Goal: Participate in discussion: Engage in conversation with other users on a specific topic

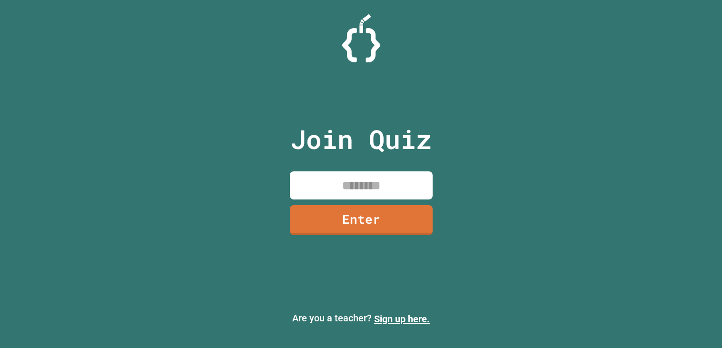
click at [385, 185] on input at bounding box center [361, 185] width 143 height 28
click at [393, 188] on input at bounding box center [361, 185] width 143 height 28
click at [392, 177] on input at bounding box center [361, 185] width 143 height 28
type input "********"
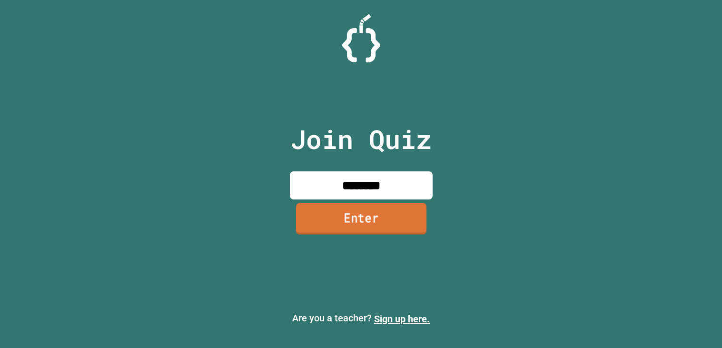
click at [363, 229] on link "Enter" at bounding box center [360, 218] width 130 height 31
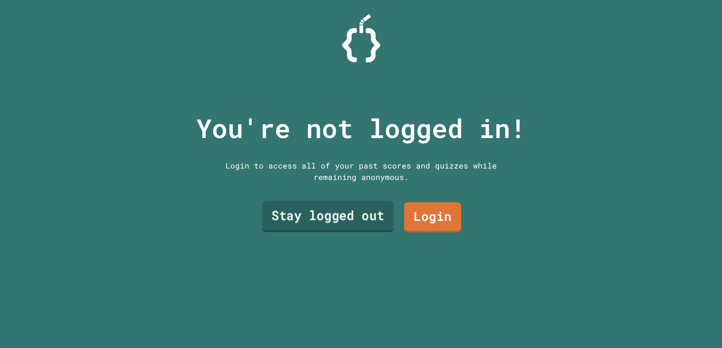
click at [365, 226] on link "Stay logged out" at bounding box center [328, 216] width 132 height 31
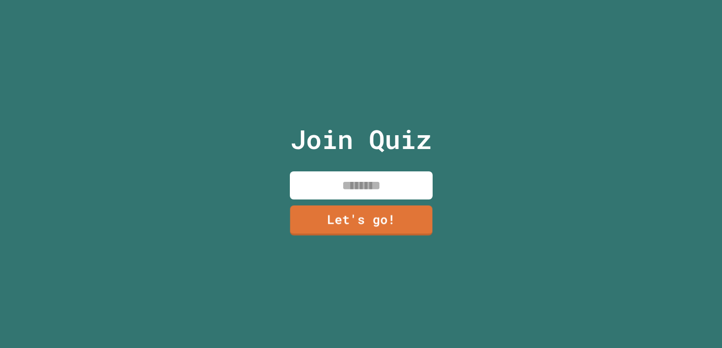
click at [359, 186] on input at bounding box center [361, 185] width 143 height 28
type input "*******"
click at [340, 225] on link "Let's go!" at bounding box center [361, 218] width 140 height 31
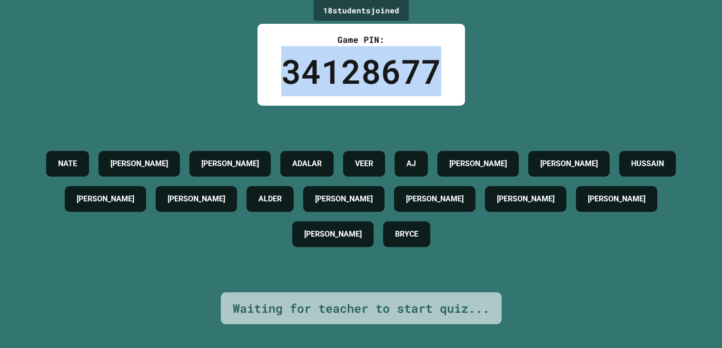
drag, startPoint x: 443, startPoint y: 70, endPoint x: 285, endPoint y: 82, distance: 159.4
click at [285, 82] on div "Game PIN: 34128677" at bounding box center [360, 65] width 207 height 82
copy div "34128677"
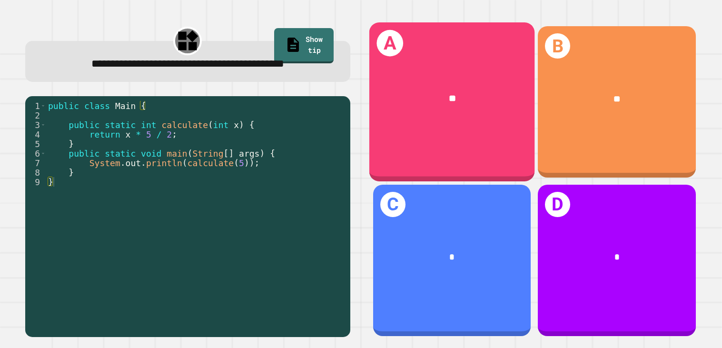
click at [446, 108] on div "**" at bounding box center [452, 99] width 166 height 51
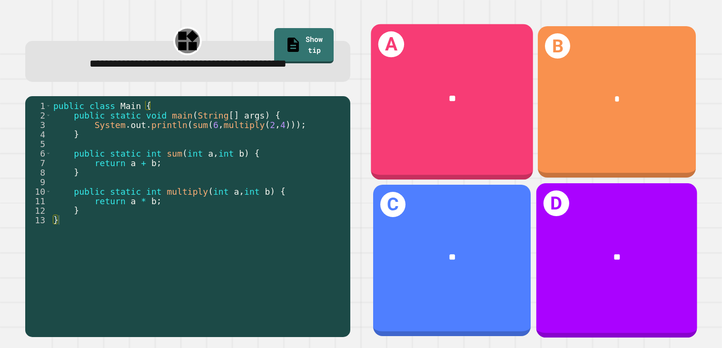
click at [415, 69] on div "A **" at bounding box center [452, 102] width 162 height 156
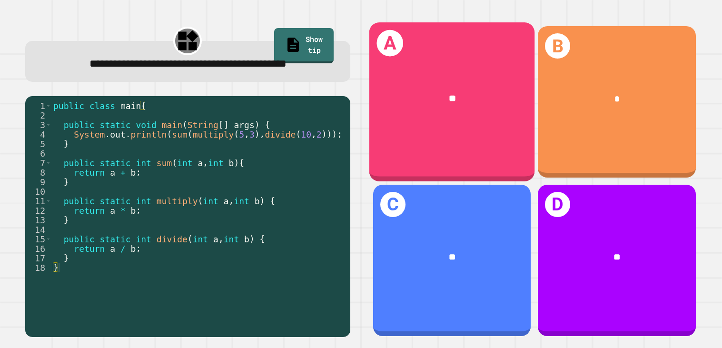
click at [494, 144] on div "A **" at bounding box center [452, 102] width 166 height 158
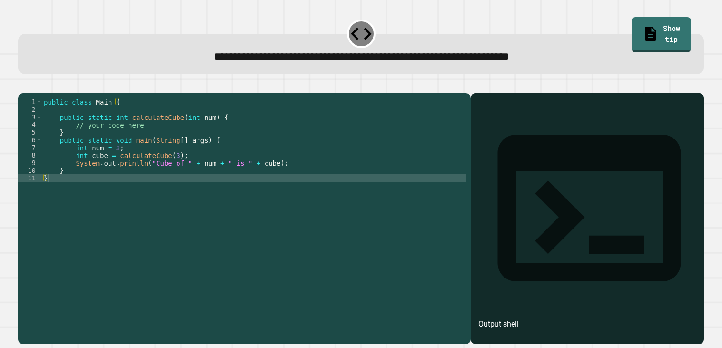
click at [202, 135] on div "public class Main { public static int calculateCube ( int num ) { // your code …" at bounding box center [254, 216] width 424 height 236
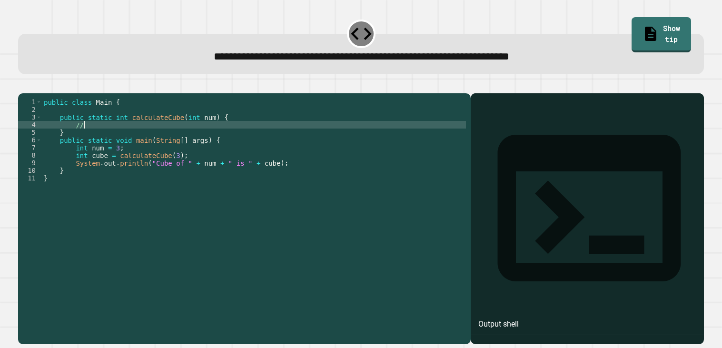
type textarea "*"
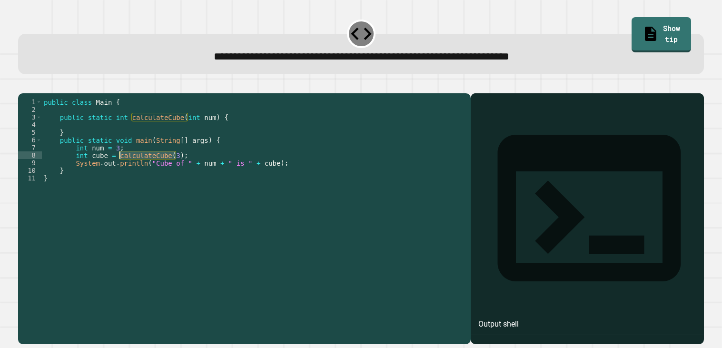
drag, startPoint x: 174, startPoint y: 169, endPoint x: 121, endPoint y: 168, distance: 52.4
click at [121, 168] on div "public class Main { public static int calculateCube ( int num ) { } public stat…" at bounding box center [254, 216] width 424 height 236
type textarea "**********"
click at [122, 137] on div "public class Main { public static int calculateCube ( int num ) { } public stat…" at bounding box center [254, 216] width 424 height 236
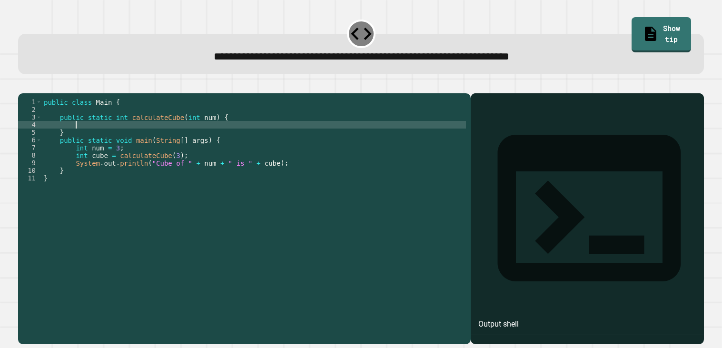
paste textarea "**********"
click at [23, 85] on icon "button" at bounding box center [23, 85] width 0 height 0
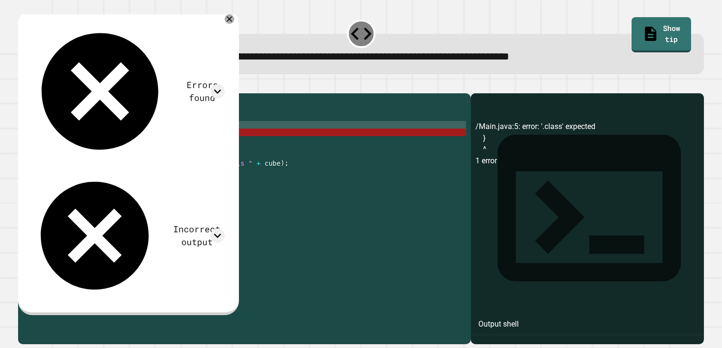
click at [153, 138] on div "public class Main { public static int calculateCube ( int num ) { calculateCube…" at bounding box center [254, 216] width 424 height 236
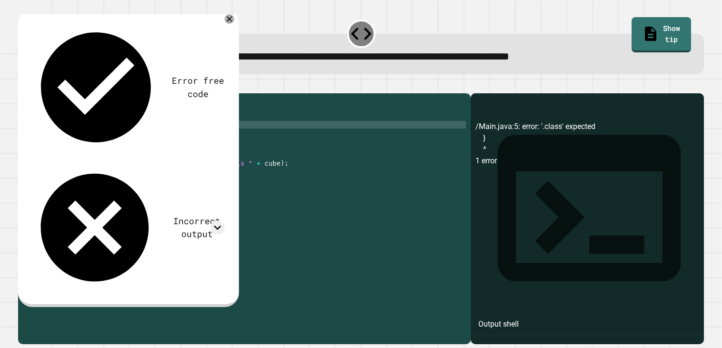
click at [76, 138] on div "public class Main { public static int calculateCube ( int num ) { calculateCube…" at bounding box center [254, 216] width 424 height 236
click at [23, 85] on icon "button" at bounding box center [23, 85] width 0 height 0
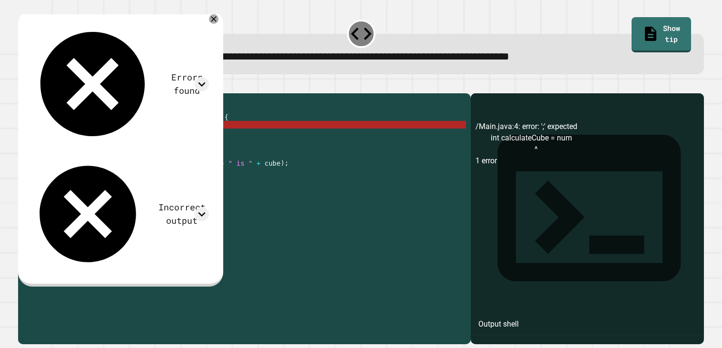
click at [201, 138] on div "public class Main { public static int calculateCube ( int num ) { int calculate…" at bounding box center [254, 216] width 424 height 236
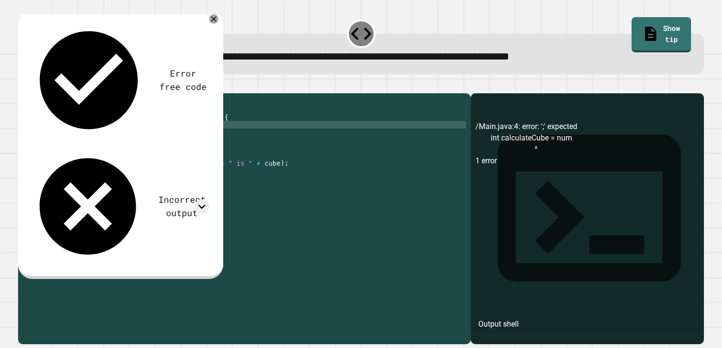
click at [23, 85] on button "button" at bounding box center [23, 85] width 0 height 0
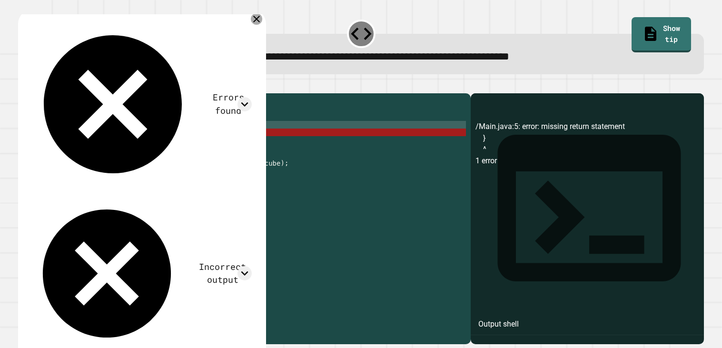
click at [262, 15] on icon at bounding box center [256, 18] width 11 height 11
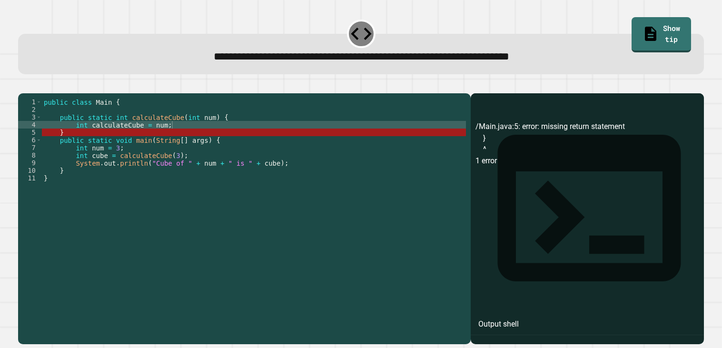
click at [361, 38] on icon at bounding box center [361, 33] width 25 height 25
click at [658, 39] on link "Show tip" at bounding box center [661, 33] width 58 height 37
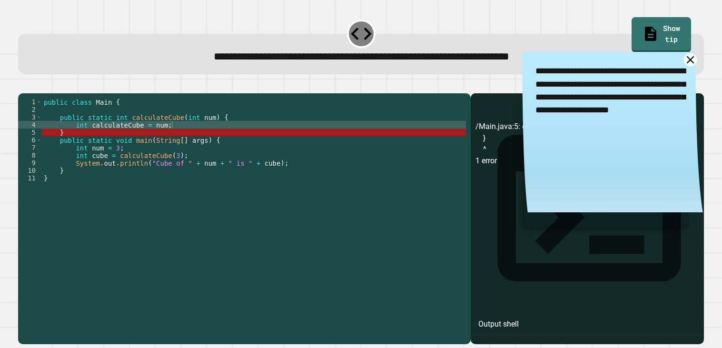
click at [687, 61] on icon at bounding box center [689, 59] width 13 height 13
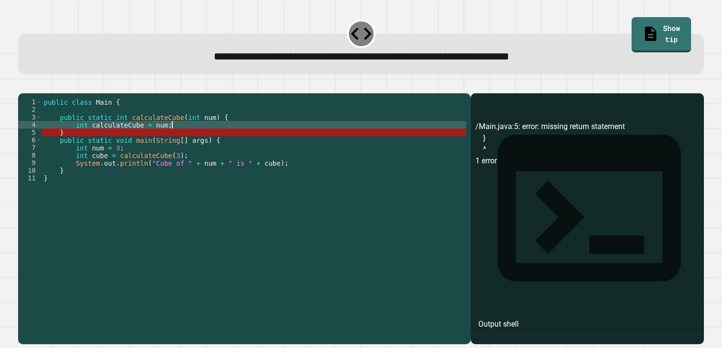
click at [260, 137] on div "public class Main { public static int calculateCube ( int num ) { int calculate…" at bounding box center [254, 216] width 424 height 236
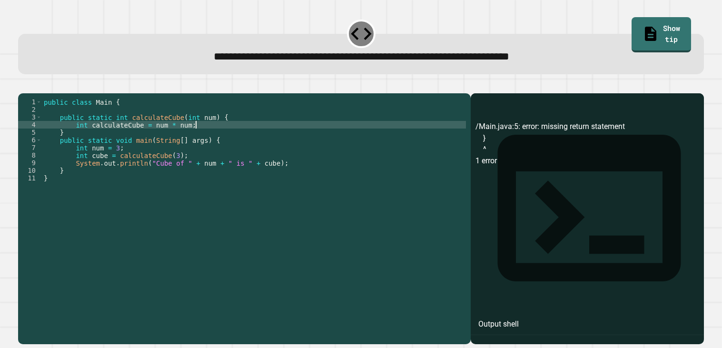
scroll to position [0, 10]
click at [23, 85] on button "button" at bounding box center [23, 85] width 0 height 0
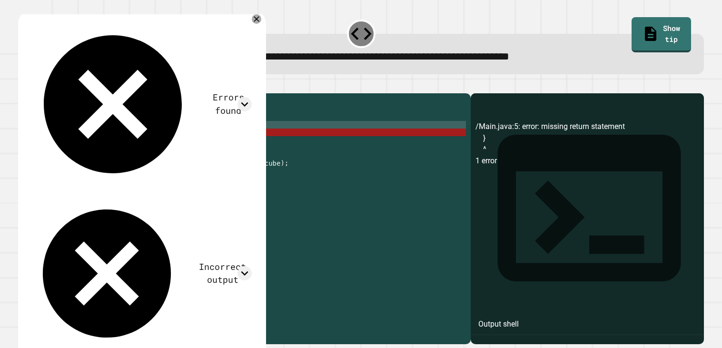
click at [203, 137] on div "public class Main { public static int calculateCube ( int num ) { int calculate…" at bounding box center [254, 216] width 424 height 236
click at [158, 131] on div "public class Main { public static int calculateCube ( int num ) { int calculate…" at bounding box center [254, 216] width 424 height 236
click at [196, 139] on div "public class Main { public static int calculateCube ( int num ) { int calculate…" at bounding box center [254, 216] width 424 height 236
click at [165, 168] on div "public class Main { public static int calculateCube ( int num ) { int calculate…" at bounding box center [254, 216] width 424 height 236
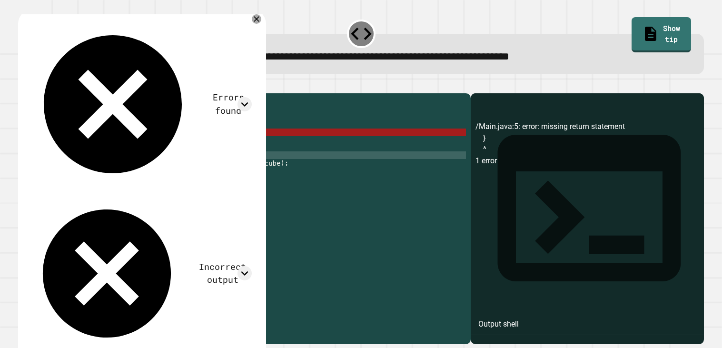
click at [185, 172] on div "public class Main { public static int calculateCube ( int num ) { int calculate…" at bounding box center [254, 216] width 424 height 236
drag, startPoint x: 193, startPoint y: 136, endPoint x: 75, endPoint y: 138, distance: 118.0
click at [75, 138] on div "public class Main { public static int calculateCube ( int num ) { int calculate…" at bounding box center [254, 216] width 424 height 236
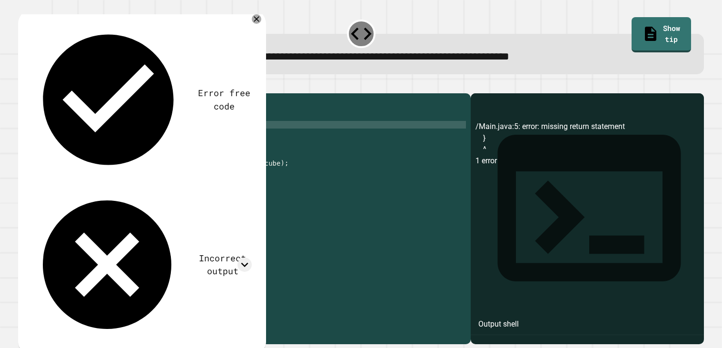
type textarea "*"
click at [124, 137] on div "public class Main { public static int calculateCube ( int num ) { ; } public st…" at bounding box center [254, 216] width 424 height 236
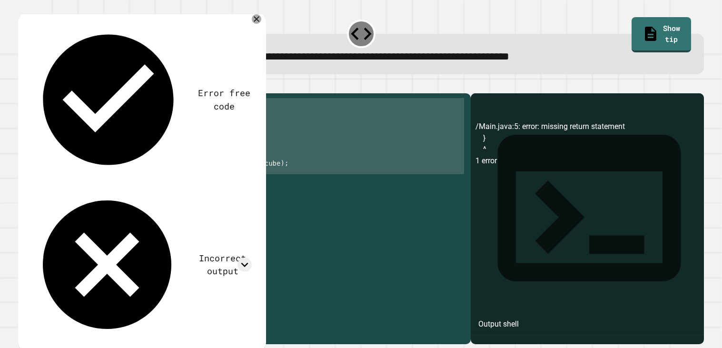
drag, startPoint x: 119, startPoint y: 195, endPoint x: 35, endPoint y: 65, distance: 154.7
click at [35, 78] on div "Error free code /Main.java:5: error: missing return statement } ^ 1 error Incor…" at bounding box center [360, 213] width 693 height 270
type textarea "**********"
click at [165, 138] on div "public class Main { public static int calculateCube ( int num ) { } public stat…" at bounding box center [254, 208] width 424 height 221
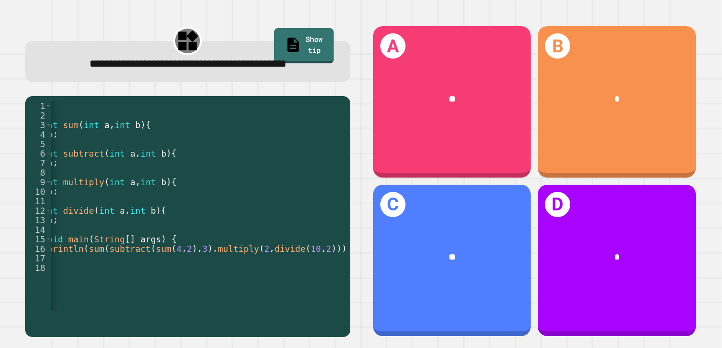
scroll to position [0, 102]
click at [157, 269] on div "public class Main { public static int sum ( int a , int b ) { return a + b ; } …" at bounding box center [166, 215] width 435 height 228
click at [177, 268] on div "public class Main { public static int sum ( int a , int b ) { return a + b ; } …" at bounding box center [166, 215] width 435 height 228
click at [109, 266] on div "public class Main { public static int sum ( int a , int b ) { return a + b ; } …" at bounding box center [166, 215] width 435 height 228
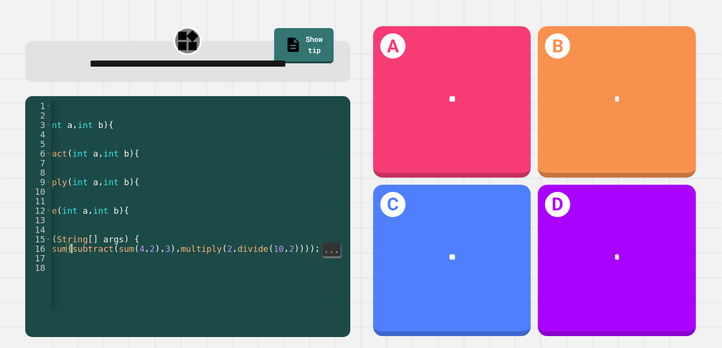
scroll to position [0, 141]
click at [512, 281] on div "**" at bounding box center [452, 258] width 158 height 49
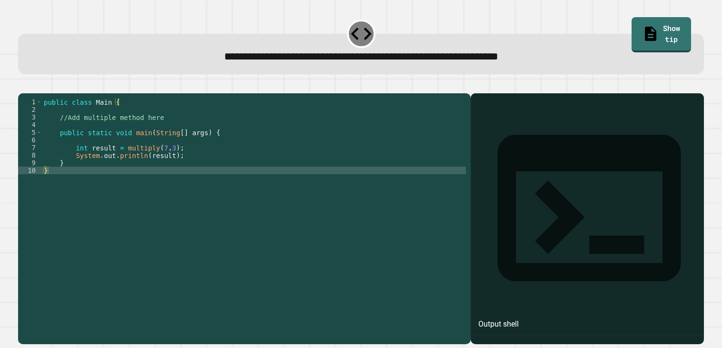
click at [240, 164] on div "public class Main { //Add multiple method here public static void main ( String…" at bounding box center [254, 216] width 424 height 236
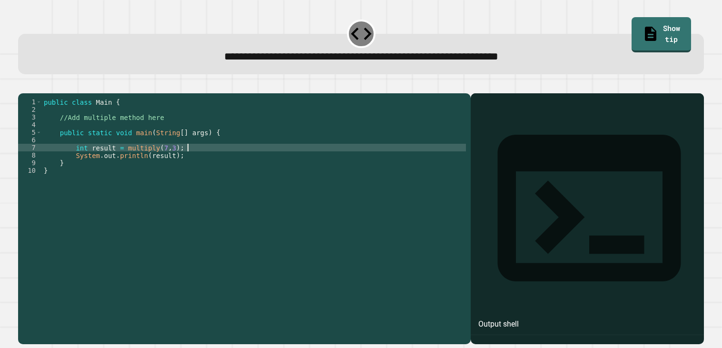
click at [207, 132] on div "public class Main { //Add multiple method here public static void main ( String…" at bounding box center [254, 216] width 424 height 236
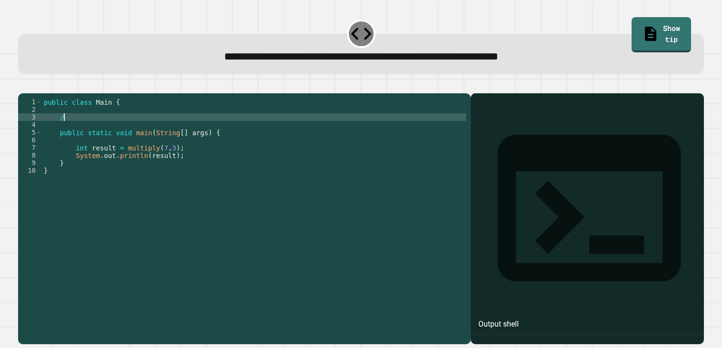
type textarea "*"
click at [367, 129] on div "public class Main { public static result = ( a , b ) public static void main ( …" at bounding box center [254, 216] width 424 height 236
click at [246, 161] on div "public class Main { public static result = ( a , b ) ; public static void main …" at bounding box center [254, 216] width 424 height 236
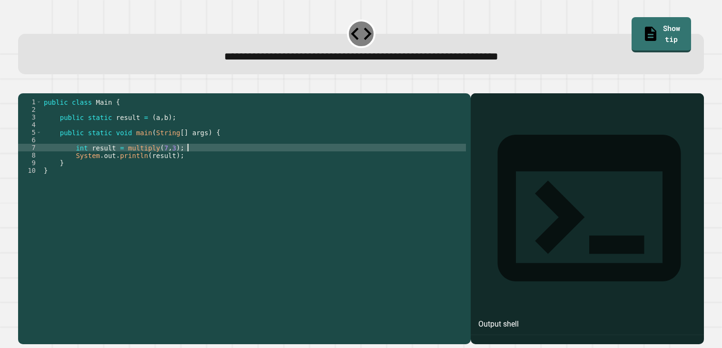
click at [237, 183] on div "public class Main { public static result = ( a , b ) ; public static void main …" at bounding box center [254, 216] width 424 height 236
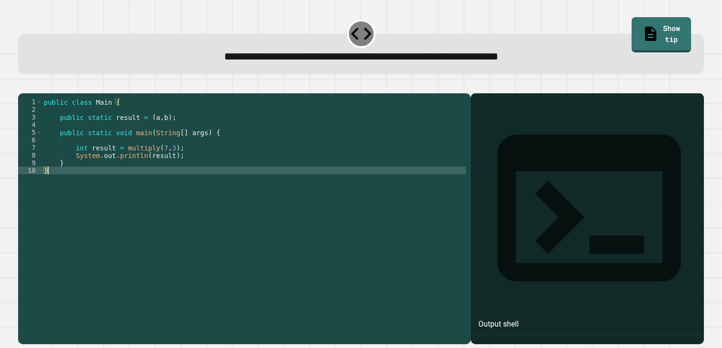
type textarea "*"
click at [31, 89] on icon "button" at bounding box center [29, 91] width 5 height 7
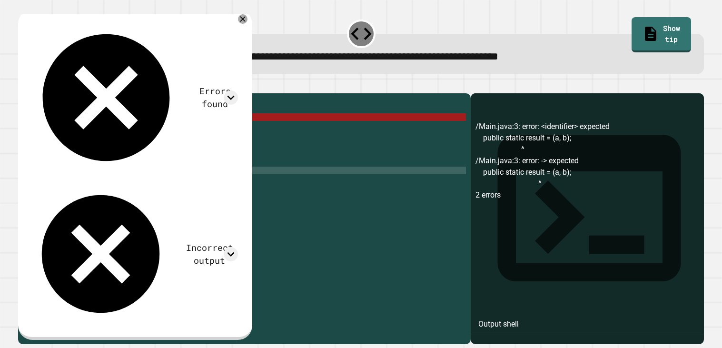
click at [151, 157] on div "public class Main { public static result = ( a , b ) ; public static void main …" at bounding box center [254, 216] width 424 height 236
click at [143, 150] on div "public class Main { public static result = ( a , b ) ; public static void main …" at bounding box center [254, 216] width 424 height 236
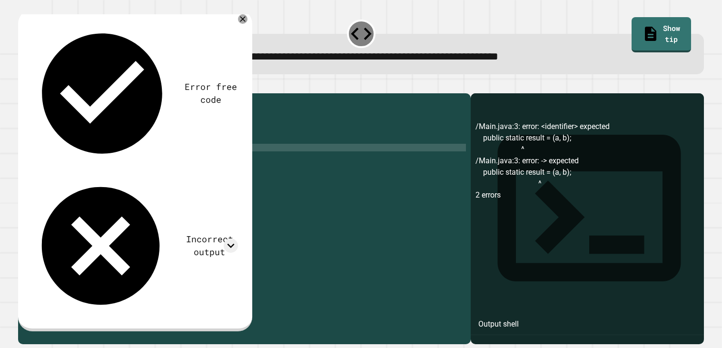
scroll to position [0, 6]
click at [23, 85] on button "button" at bounding box center [23, 85] width 0 height 0
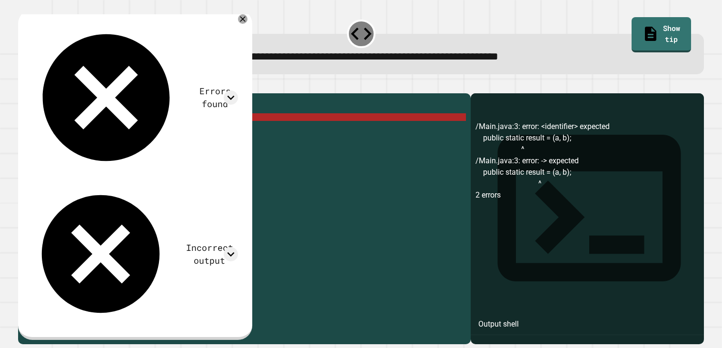
click at [186, 128] on div "public class Main { public static result = ( a , b ) ; public static void main …" at bounding box center [254, 216] width 424 height 236
drag, startPoint x: 186, startPoint y: 128, endPoint x: 59, endPoint y: 129, distance: 126.1
click at [59, 129] on div "public class Main { public static result = ( a , b ) ; public static void main …" at bounding box center [254, 216] width 424 height 236
type textarea "**********"
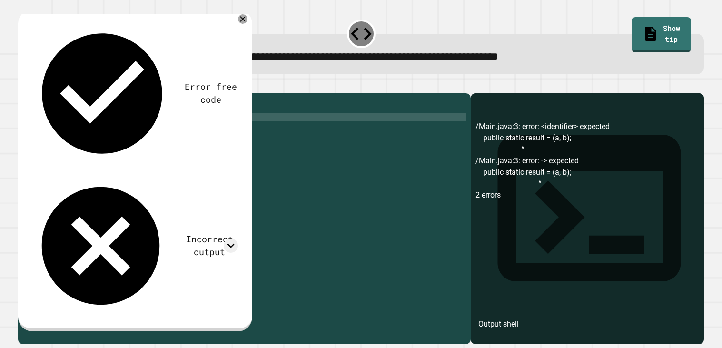
scroll to position [0, 0]
click at [23, 85] on icon "button" at bounding box center [23, 85] width 0 height 0
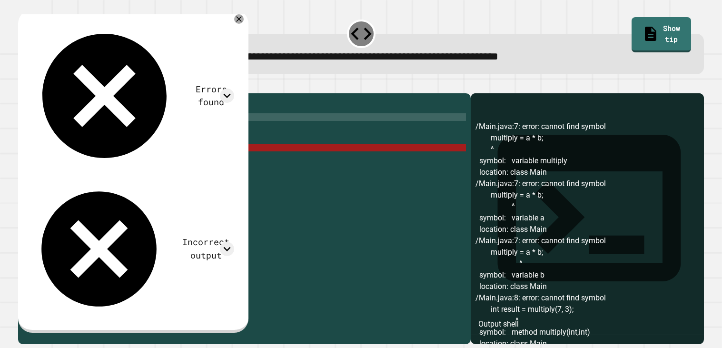
click at [76, 160] on div "public class Main { public static void main ( String [ ] args ) { multiply = a …" at bounding box center [254, 216] width 424 height 236
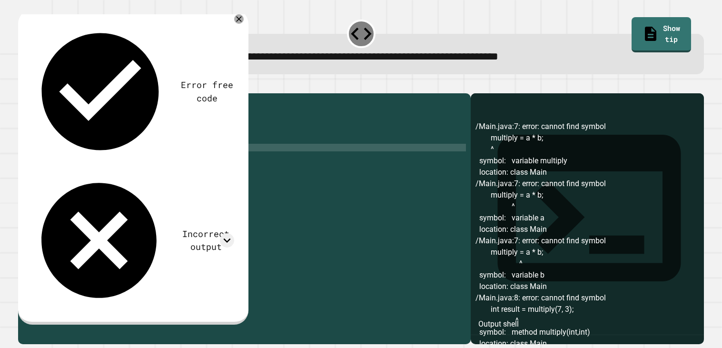
scroll to position [0, 4]
type textarea "**********"
click at [23, 85] on icon "button" at bounding box center [23, 85] width 0 height 0
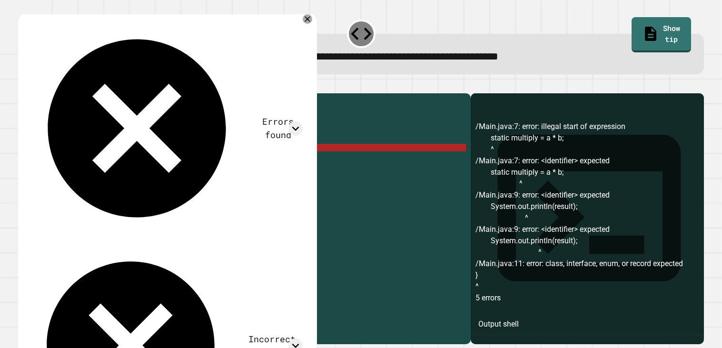
click at [132, 120] on div "public class Main { public static void main ( String [ ] args ) { static multip…" at bounding box center [254, 216] width 424 height 236
click at [154, 133] on div "public class Main { public static void main ( String [ ] args ) { static multip…" at bounding box center [254, 216] width 424 height 236
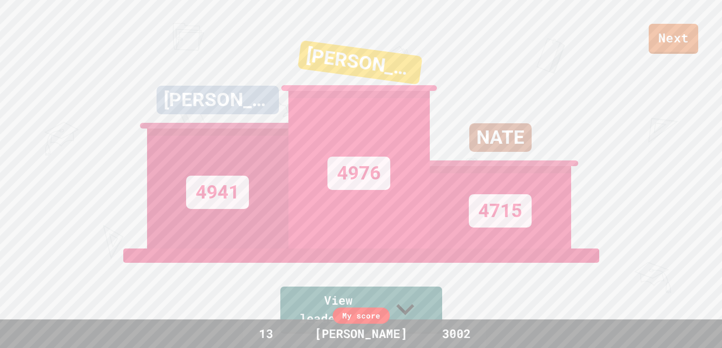
click at [684, 32] on link "Next" at bounding box center [673, 39] width 49 height 30
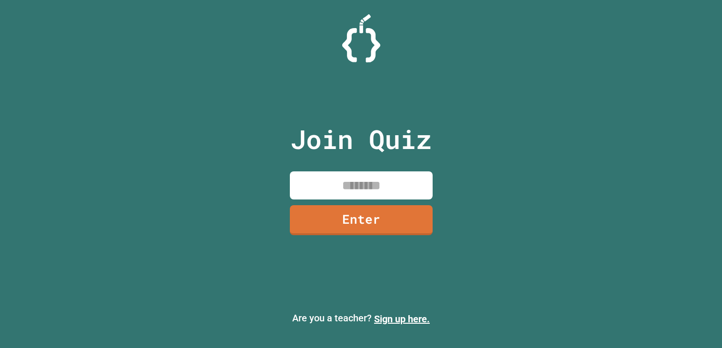
click at [692, 64] on div "Join Quiz Enter Are you a teacher? Sign up here." at bounding box center [361, 174] width 722 height 348
click at [398, 194] on input at bounding box center [361, 185] width 143 height 28
type input "********"
click at [360, 187] on input "********" at bounding box center [361, 185] width 143 height 28
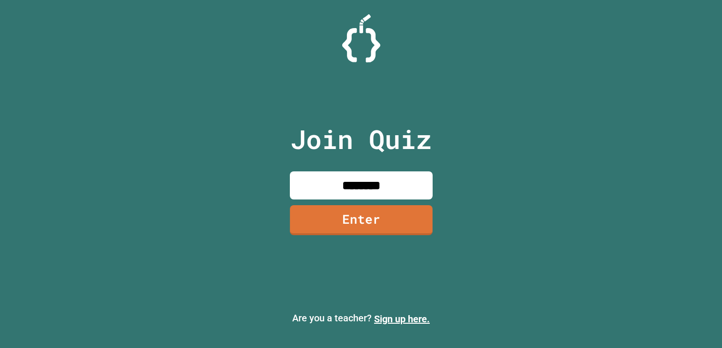
click at [360, 187] on input "********" at bounding box center [361, 185] width 143 height 28
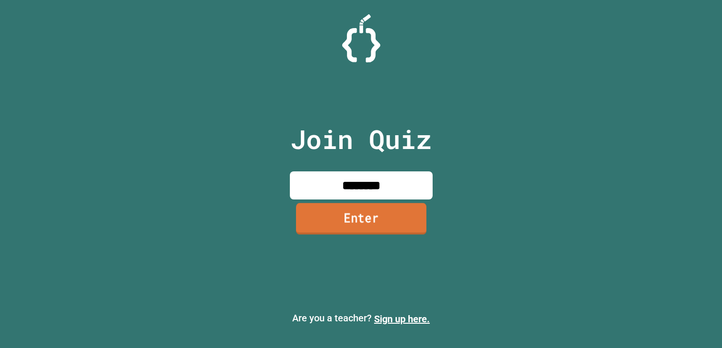
click at [375, 207] on link "Enter" at bounding box center [360, 218] width 130 height 31
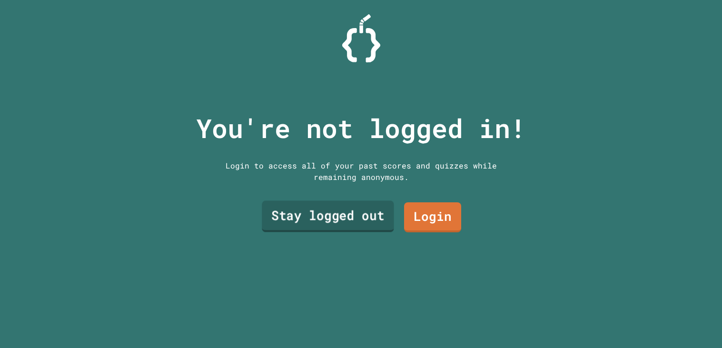
click at [376, 214] on link "Stay logged out" at bounding box center [328, 216] width 132 height 31
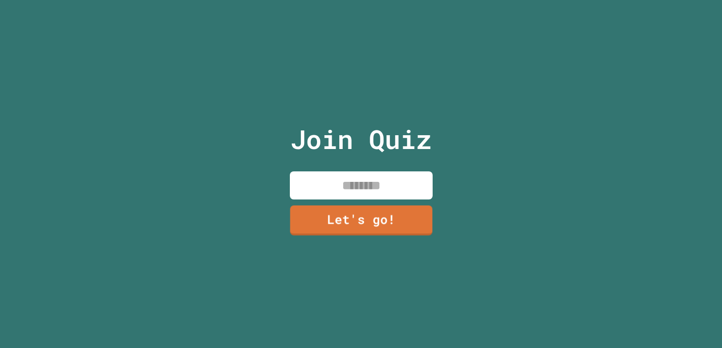
click at [354, 184] on input at bounding box center [361, 185] width 143 height 28
type input "*******"
click at [356, 238] on div "Join Quiz ******* Let's go!" at bounding box center [361, 174] width 160 height 348
click at [356, 217] on link "Let's go!" at bounding box center [361, 218] width 142 height 31
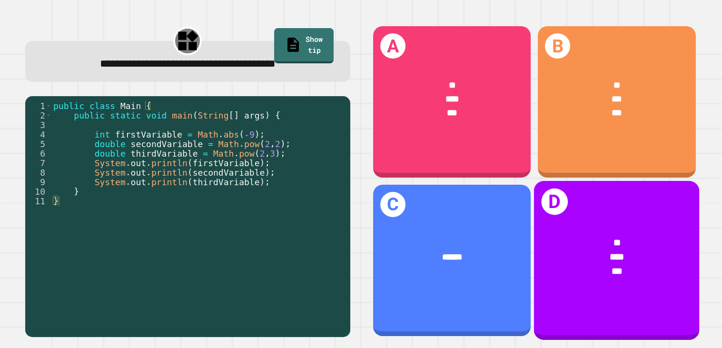
click at [581, 220] on div "* *** ***" at bounding box center [617, 258] width 166 height 80
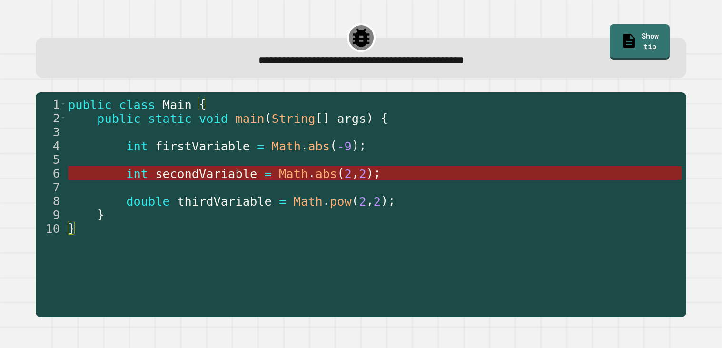
click at [293, 172] on span "Math" at bounding box center [293, 174] width 29 height 14
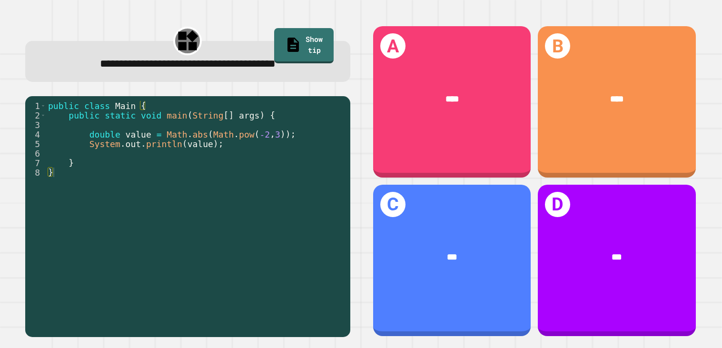
click at [443, 80] on div "****" at bounding box center [452, 99] width 158 height 49
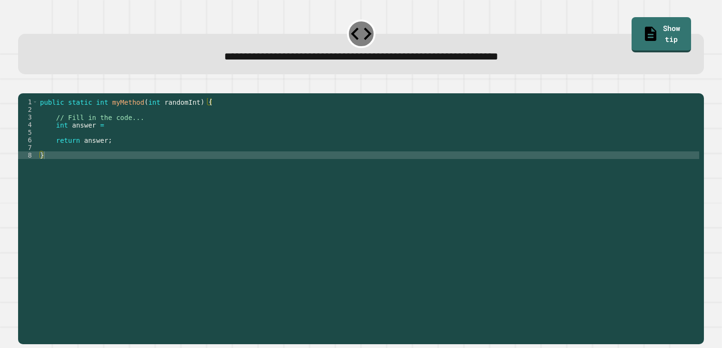
click at [170, 142] on div "public static int myMethod ( int randomInt ) { // Fill in the code... int answe…" at bounding box center [368, 216] width 661 height 236
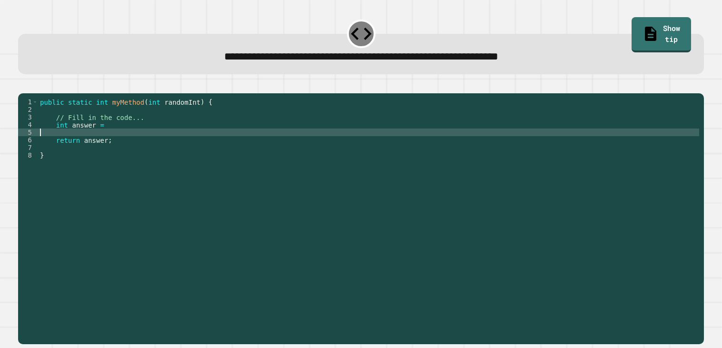
click at [172, 147] on div "public static int myMethod ( int randomInt ) { // Fill in the code... int answe…" at bounding box center [368, 216] width 661 height 236
click at [170, 139] on div "public static int myMethod ( int randomInt ) { // Fill in the code... int answe…" at bounding box center [368, 216] width 661 height 236
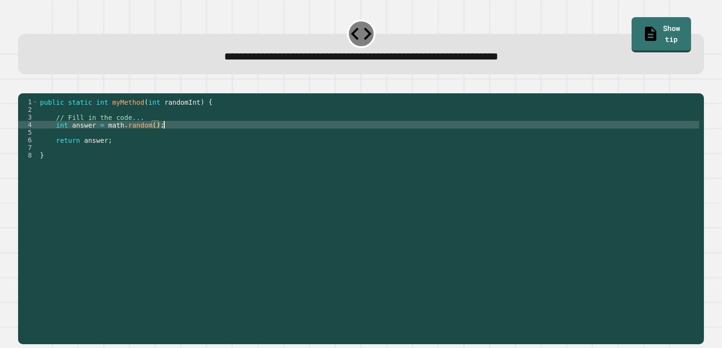
scroll to position [0, 8]
click at [23, 85] on button "button" at bounding box center [23, 85] width 0 height 0
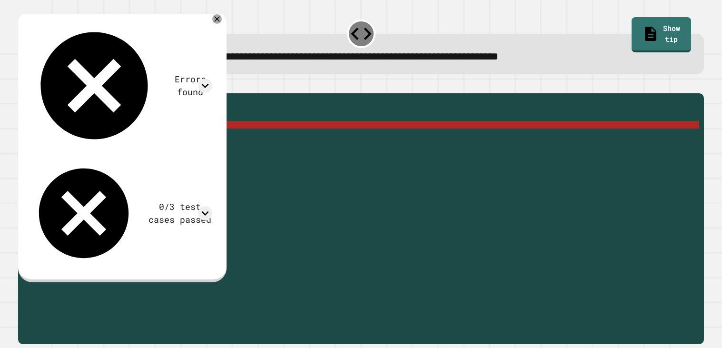
click at [134, 129] on div "public static int myMethod ( int randomInt ) { // Fill in the code... int answe…" at bounding box center [368, 216] width 661 height 236
click at [109, 145] on div "public static int myMethod ( int randomInt ) { // Fill in the code... int answe…" at bounding box center [368, 216] width 661 height 236
click at [219, 17] on icon at bounding box center [216, 18] width 11 height 11
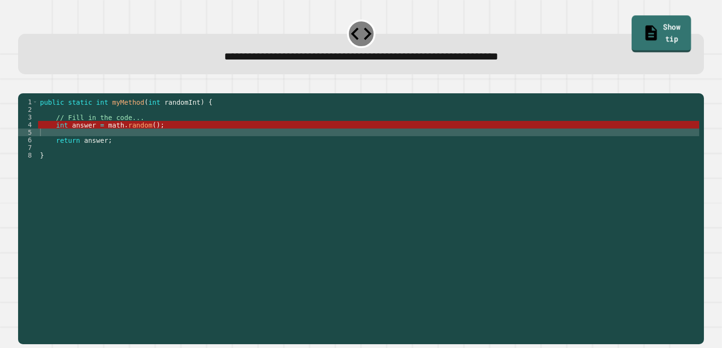
click at [648, 20] on link "Show tip" at bounding box center [660, 34] width 59 height 37
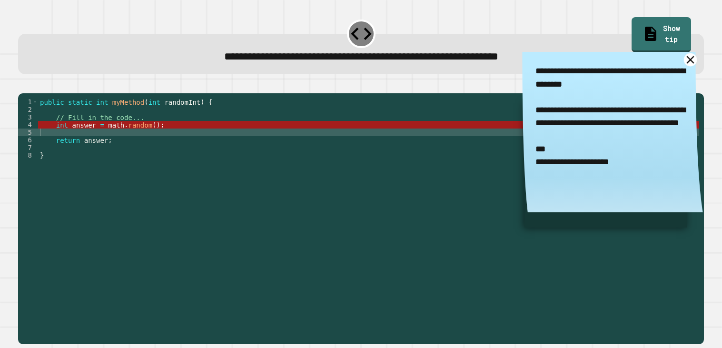
click at [686, 58] on icon at bounding box center [689, 59] width 13 height 13
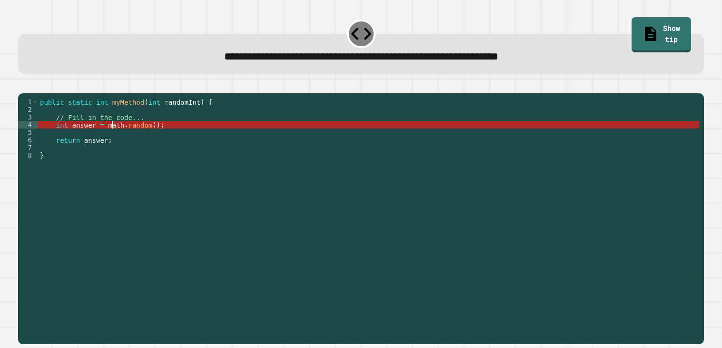
click at [110, 138] on div "public static int myMethod ( int randomInt ) { // Fill in the code... int answe…" at bounding box center [368, 216] width 661 height 236
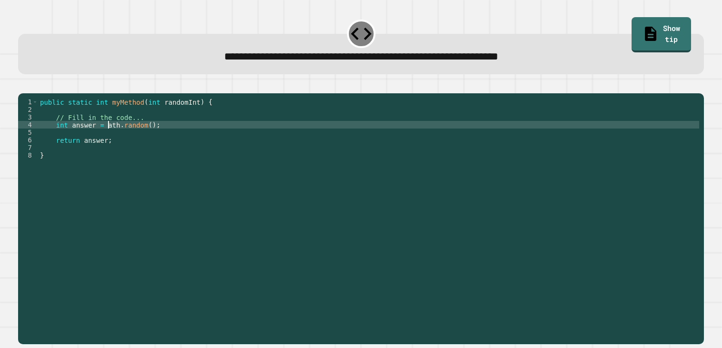
scroll to position [0, 5]
click at [32, 92] on icon "button" at bounding box center [29, 91] width 5 height 7
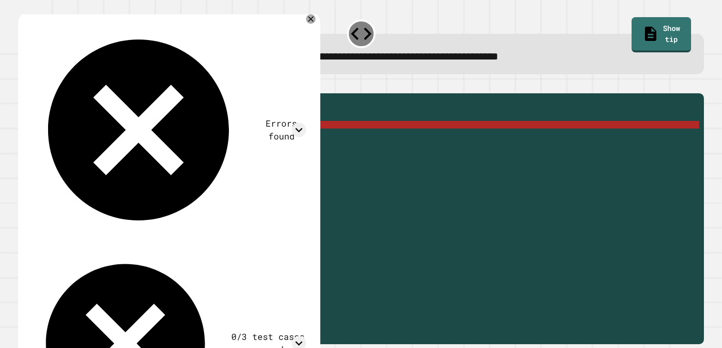
click at [55, 140] on div "public static int myMethod ( int randomInt ) { // Fill in the code... int answe…" at bounding box center [368, 216] width 661 height 236
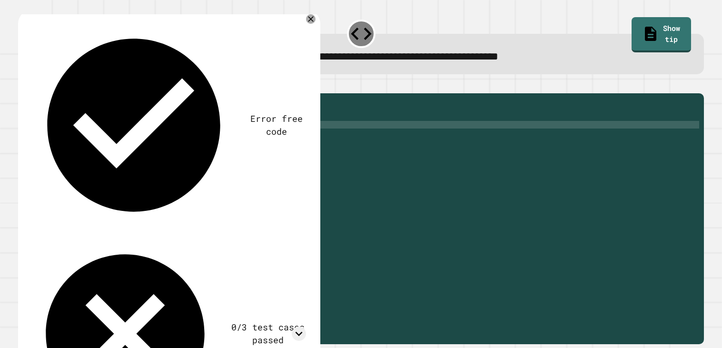
scroll to position [0, 3]
click at [23, 85] on icon "button" at bounding box center [23, 85] width 0 height 0
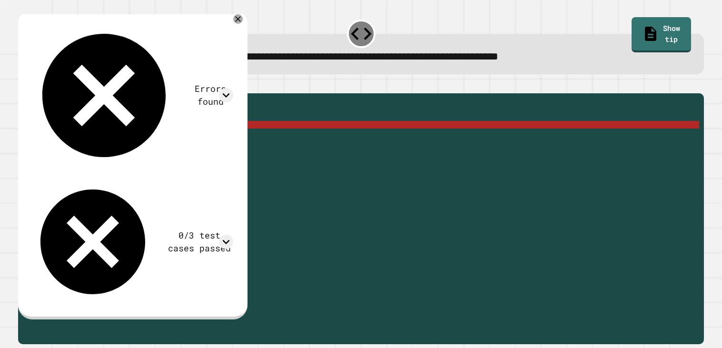
click at [222, 138] on div "public static int myMethod ( int randomInt ) { // Fill in the code... static in…" at bounding box center [368, 216] width 661 height 236
type textarea "**********"
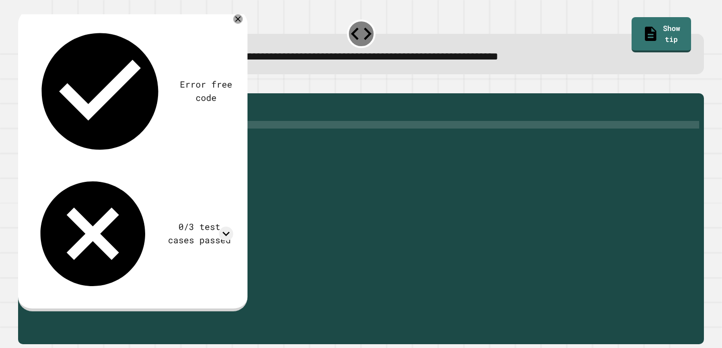
scroll to position [0, 10]
click at [236, 163] on div "public static int myMethod ( int randomInt ) { // Fill in the code... static in…" at bounding box center [368, 216] width 661 height 236
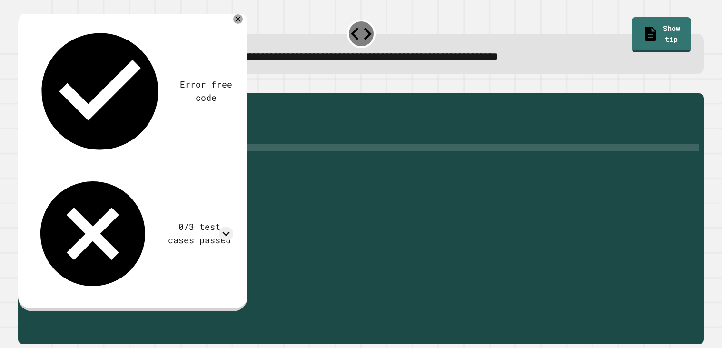
scroll to position [0, 0]
type textarea "*"
click at [23, 85] on button "button" at bounding box center [23, 85] width 0 height 0
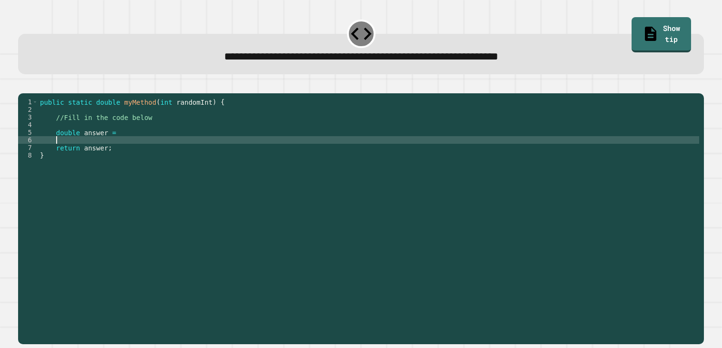
click at [323, 149] on div "public static double myMethod ( int randomInt ) { //Fill in the code below doub…" at bounding box center [368, 216] width 661 height 236
click at [325, 144] on div "public static double myMethod ( int randomInt ) { //Fill in the code below doub…" at bounding box center [368, 216] width 661 height 236
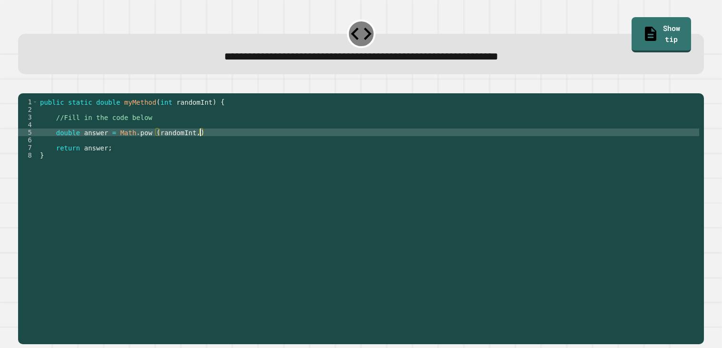
scroll to position [0, 11]
click at [391, 147] on div "public static double myMethod ( int randomInt ) { //Fill in the code below doub…" at bounding box center [368, 216] width 661 height 236
type textarea "**********"
click at [32, 92] on icon "button" at bounding box center [29, 91] width 5 height 7
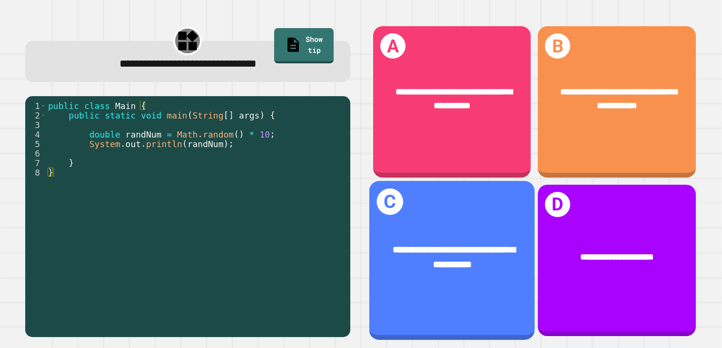
click at [483, 228] on div "**********" at bounding box center [452, 258] width 166 height 66
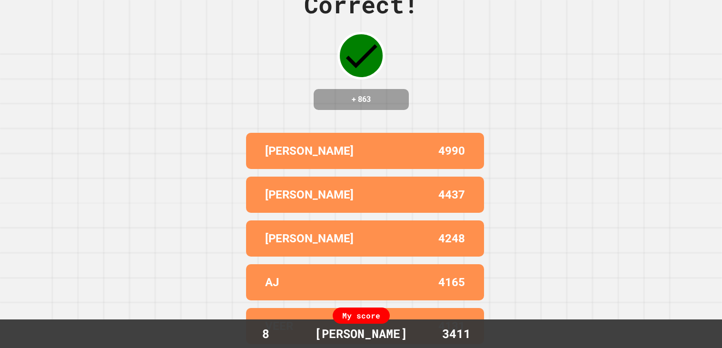
scroll to position [0, 0]
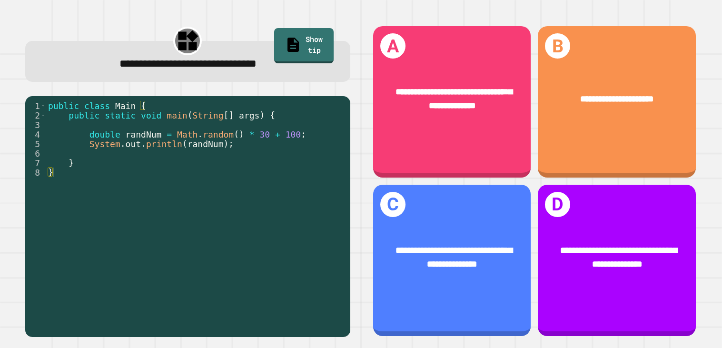
click at [506, 142] on div "**********" at bounding box center [452, 101] width 158 height 151
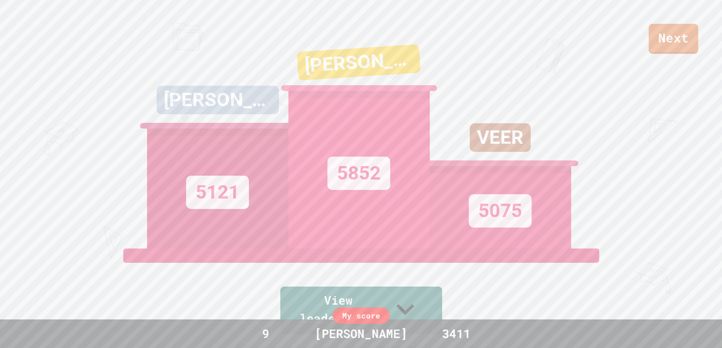
click at [664, 51] on link "Next" at bounding box center [673, 39] width 49 height 30
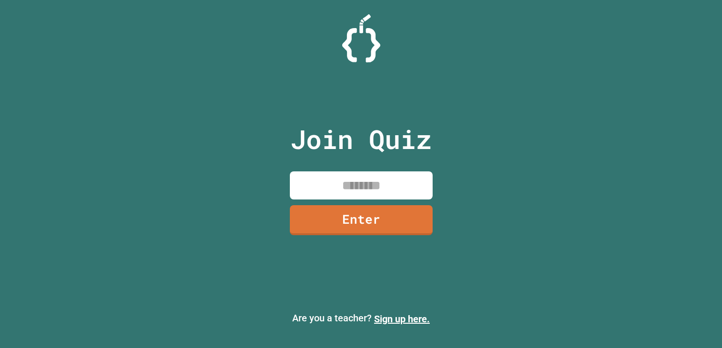
click at [393, 177] on input at bounding box center [361, 185] width 143 height 28
type input "********"
click at [380, 208] on link "Enter" at bounding box center [360, 219] width 145 height 31
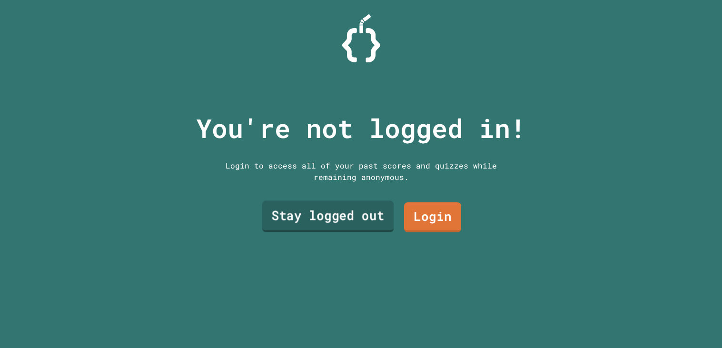
click at [377, 215] on link "Stay logged out" at bounding box center [328, 216] width 132 height 31
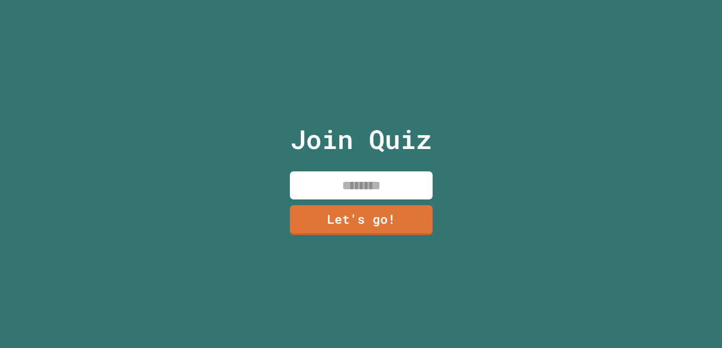
click at [376, 193] on input at bounding box center [361, 185] width 143 height 28
type input "*******"
click at [394, 211] on link "Let's go!" at bounding box center [361, 220] width 143 height 30
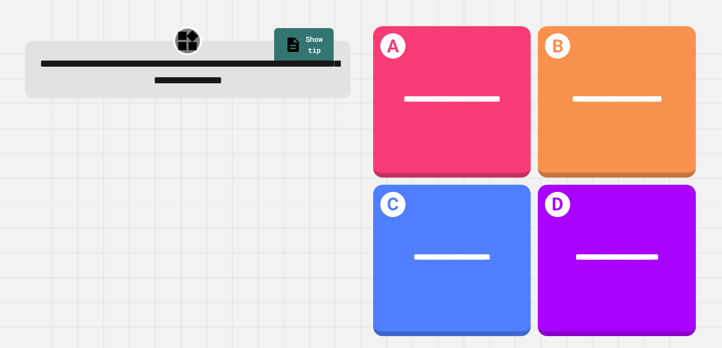
click at [439, 108] on div "**********" at bounding box center [452, 99] width 158 height 49
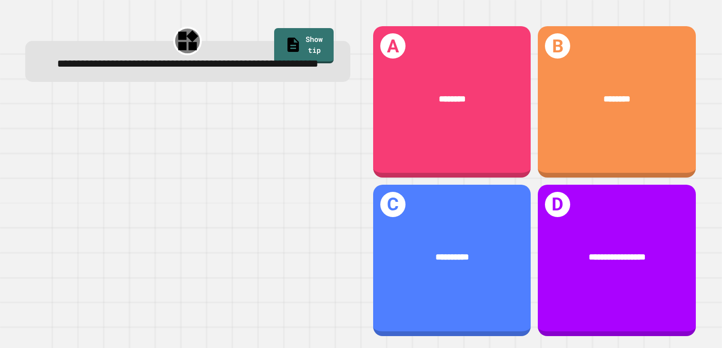
click at [628, 280] on div "**********" at bounding box center [617, 258] width 158 height 49
click at [665, 131] on div "**********" at bounding box center [617, 101] width 158 height 151
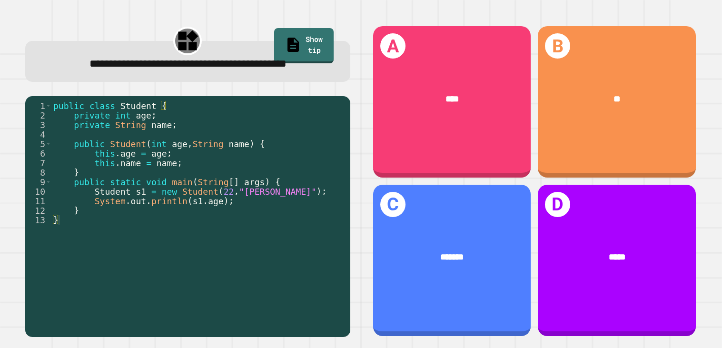
click at [617, 87] on div "**" at bounding box center [617, 99] width 158 height 49
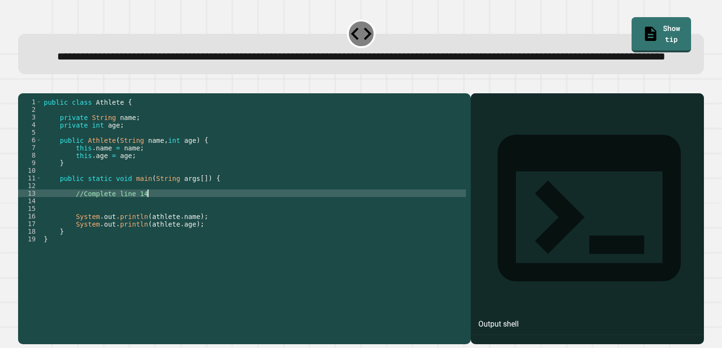
click at [247, 222] on div "public class Athlete { private String name ; private int age ; public Athlete (…" at bounding box center [254, 208] width 424 height 221
type textarea "*"
click at [272, 224] on div "public class Athlete { private String name ; private int age ; public Athlete (…" at bounding box center [254, 208] width 424 height 221
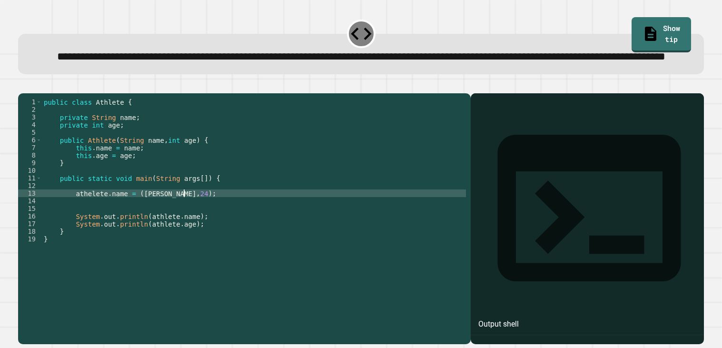
click at [23, 85] on icon "button" at bounding box center [23, 85] width 0 height 0
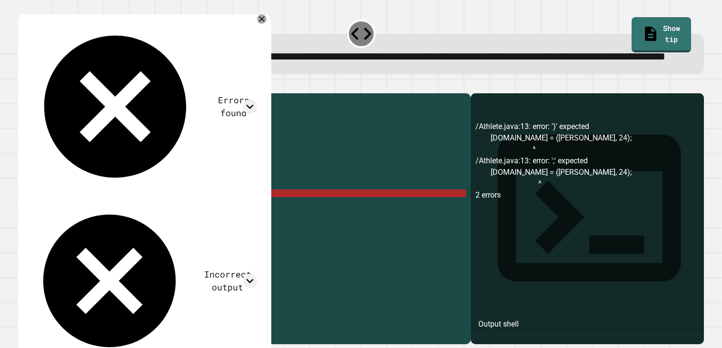
click at [76, 223] on div "public class Athlete { private String name ; private int age ; public Athlete (…" at bounding box center [254, 208] width 424 height 221
drag, startPoint x: 128, startPoint y: 223, endPoint x: 77, endPoint y: 227, distance: 51.5
click at [77, 227] on div "public class Athlete { private String name ; private int age ; public Athlete (…" at bounding box center [254, 208] width 424 height 221
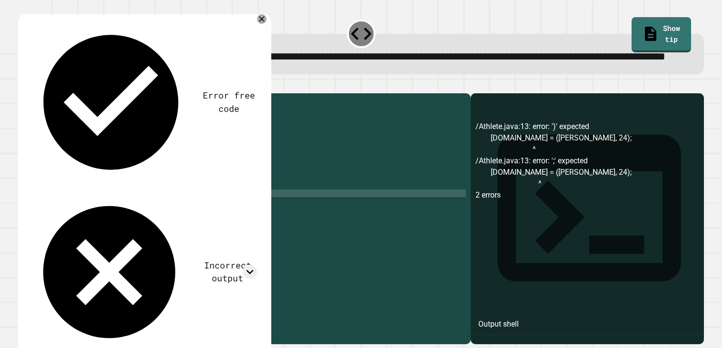
scroll to position [0, 4]
click at [23, 85] on button "button" at bounding box center [23, 85] width 0 height 0
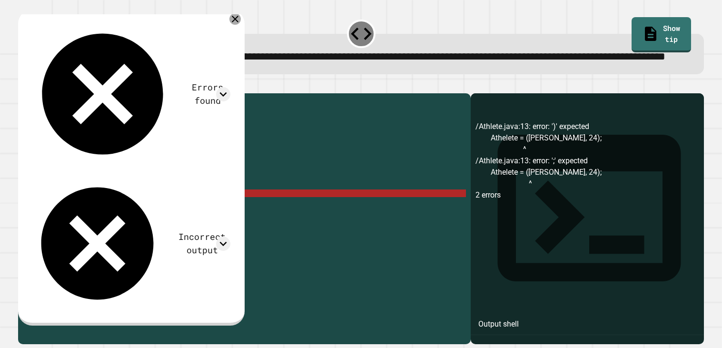
click at [229, 25] on icon at bounding box center [234, 18] width 11 height 11
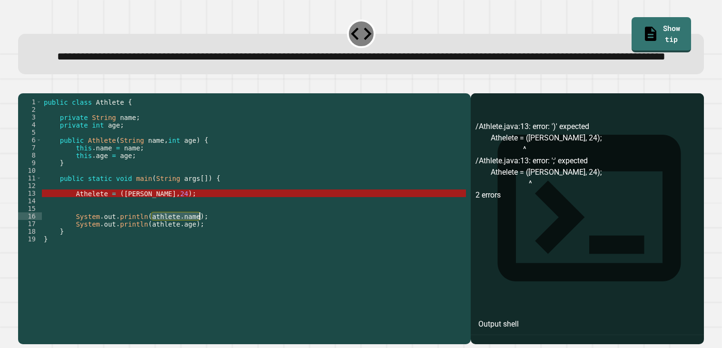
drag, startPoint x: 152, startPoint y: 246, endPoint x: 198, endPoint y: 244, distance: 46.7
click at [198, 244] on div "public class Athlete { private String name ; private int age ; public Athlete (…" at bounding box center [254, 208] width 424 height 221
click at [110, 221] on div "public class Athlete { private String name ; private int age ; public Athlete (…" at bounding box center [254, 208] width 424 height 221
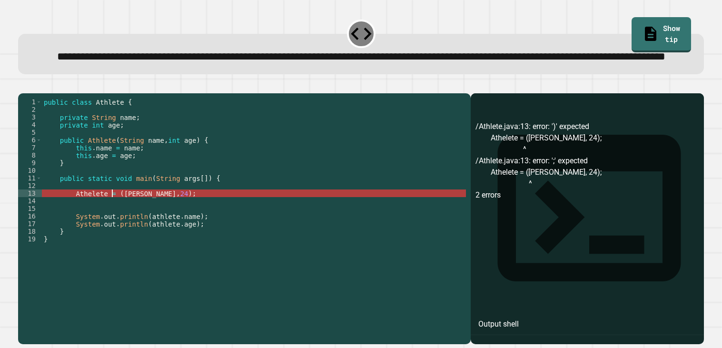
paste textarea "**********"
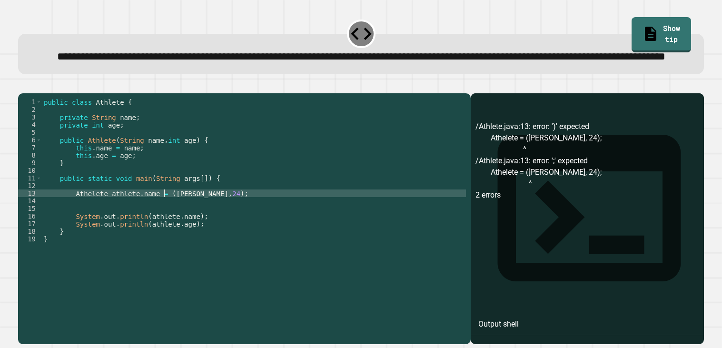
scroll to position [0, 8]
click at [31, 94] on icon "button" at bounding box center [29, 91] width 5 height 7
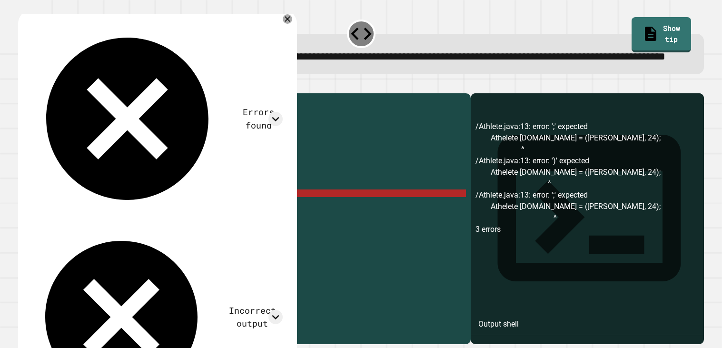
click at [93, 224] on div "public class Athlete { private String name ; private int age ; public Athlete (…" at bounding box center [254, 208] width 424 height 221
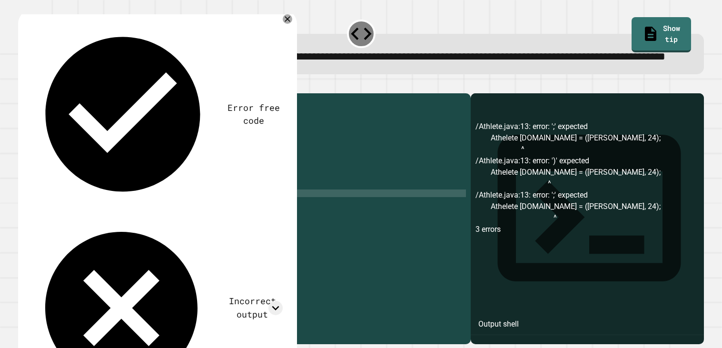
click at [32, 94] on icon "button" at bounding box center [29, 91] width 5 height 7
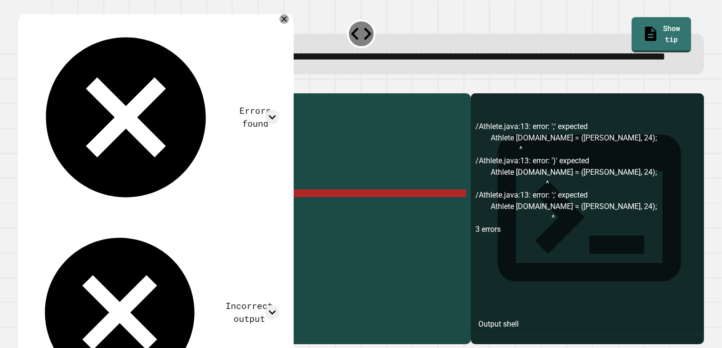
click at [168, 225] on div "public class Athlete { private String name ; private int age ; public Athlete (…" at bounding box center [254, 208] width 424 height 221
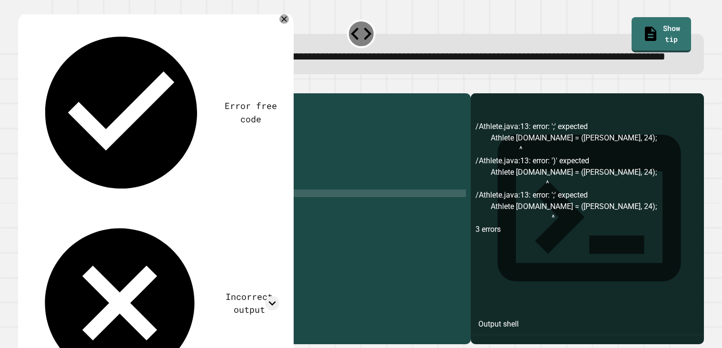
scroll to position [0, 10]
type textarea "**********"
click at [32, 94] on icon "button" at bounding box center [29, 91] width 5 height 7
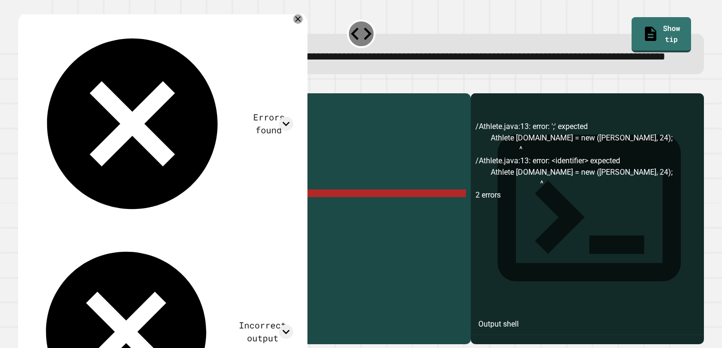
click at [185, 226] on div "public class Athlete { private String name ; private int age ; public Athlete (…" at bounding box center [254, 208] width 424 height 221
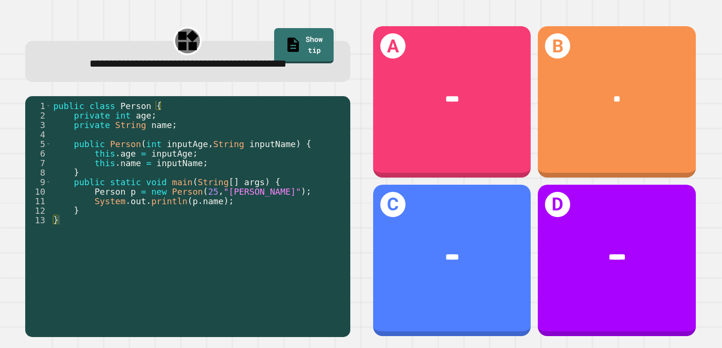
click at [477, 113] on div "****" at bounding box center [452, 99] width 158 height 49
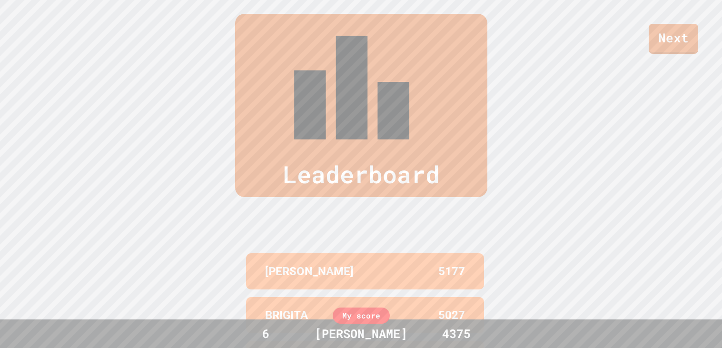
scroll to position [393, 0]
